Goal: Task Accomplishment & Management: Manage account settings

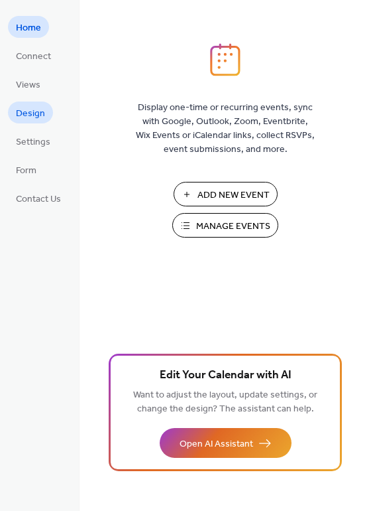
click at [31, 110] on span "Design" at bounding box center [30, 114] width 29 height 14
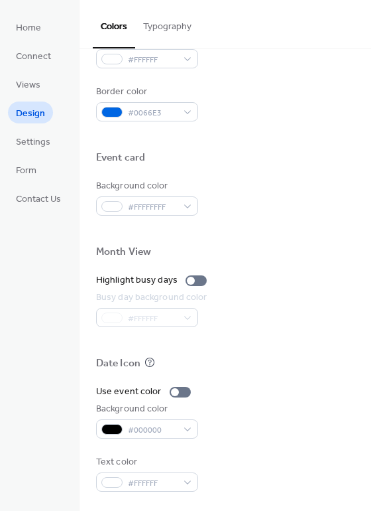
scroll to position [568, 0]
click at [33, 29] on span "Home" at bounding box center [28, 28] width 25 height 14
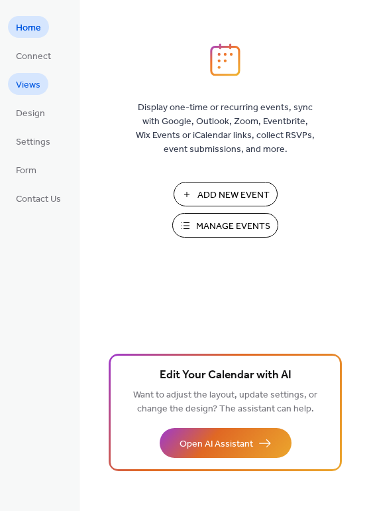
click at [27, 86] on span "Views" at bounding box center [28, 85] width 25 height 14
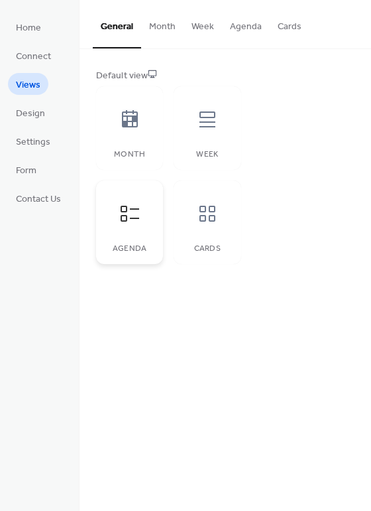
click at [139, 219] on icon at bounding box center [129, 213] width 21 height 21
click at [141, 139] on div "Month" at bounding box center [129, 128] width 67 height 84
click at [217, 237] on div "Cards" at bounding box center [207, 222] width 67 height 84
click at [128, 125] on icon at bounding box center [129, 119] width 21 height 21
click at [212, 127] on icon at bounding box center [208, 119] width 16 height 16
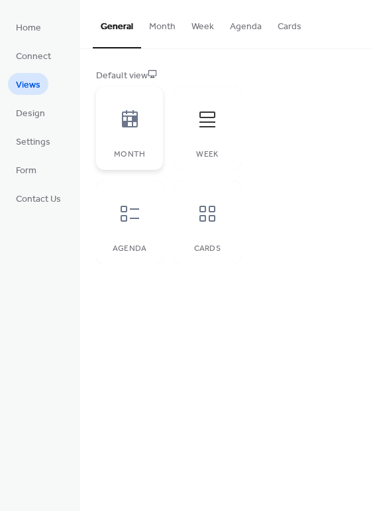
click at [131, 142] on div "Month" at bounding box center [129, 128] width 67 height 84
click at [134, 212] on icon at bounding box center [129, 213] width 21 height 21
click at [211, 201] on div at bounding box center [208, 214] width 40 height 40
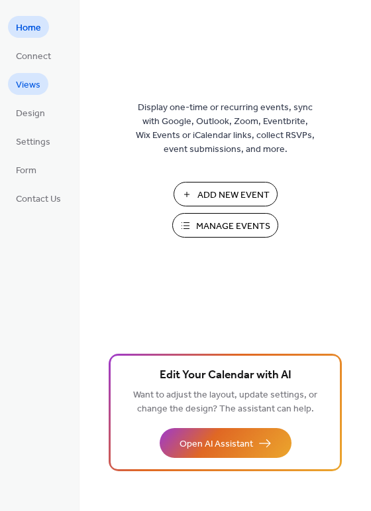
click at [34, 90] on span "Views" at bounding box center [28, 85] width 25 height 14
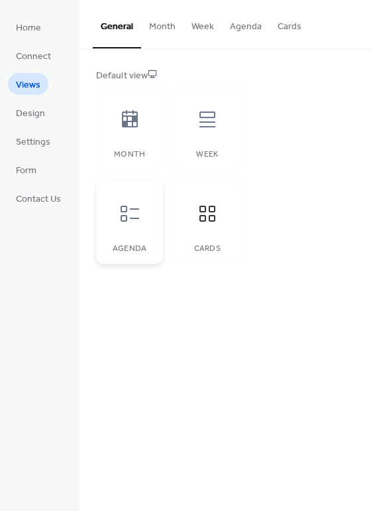
click at [122, 227] on div at bounding box center [130, 214] width 40 height 40
